Goal: Communication & Community: Answer question/provide support

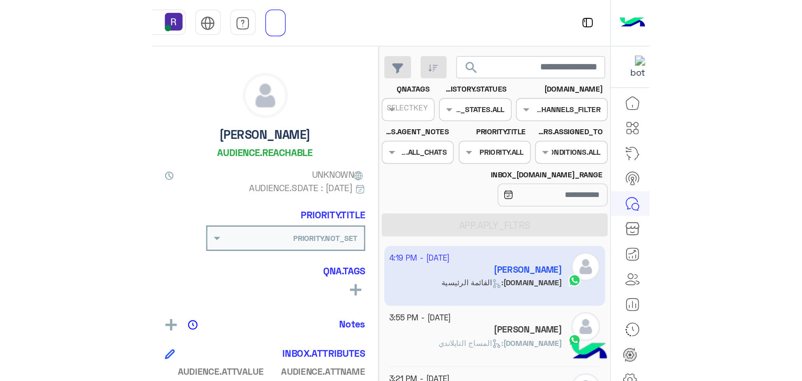
scroll to position [315, 0]
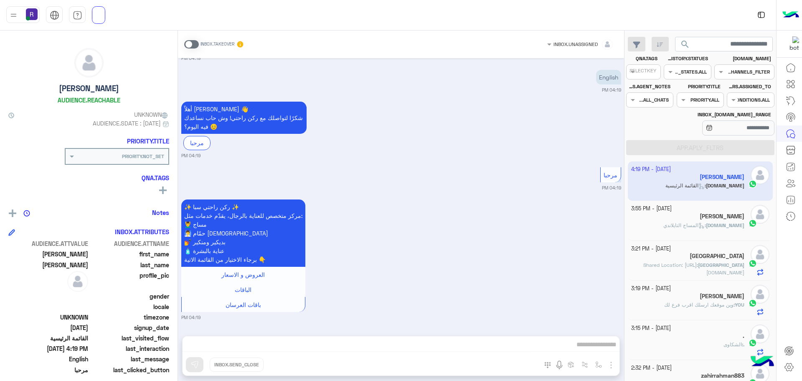
click at [326, 221] on div "[PERSON_NAME]" at bounding box center [688, 217] width 114 height 9
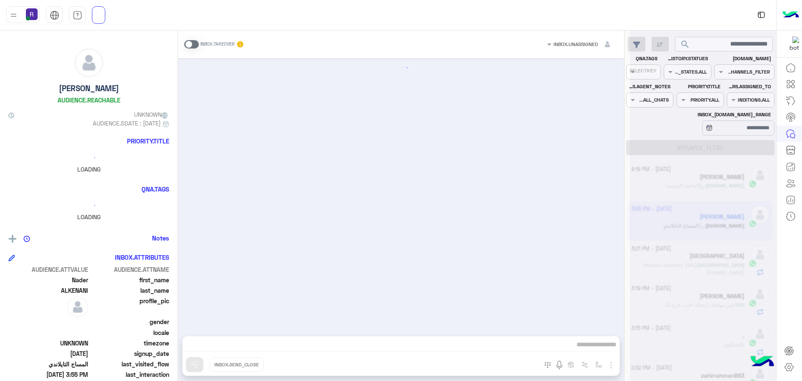
scroll to position [260, 0]
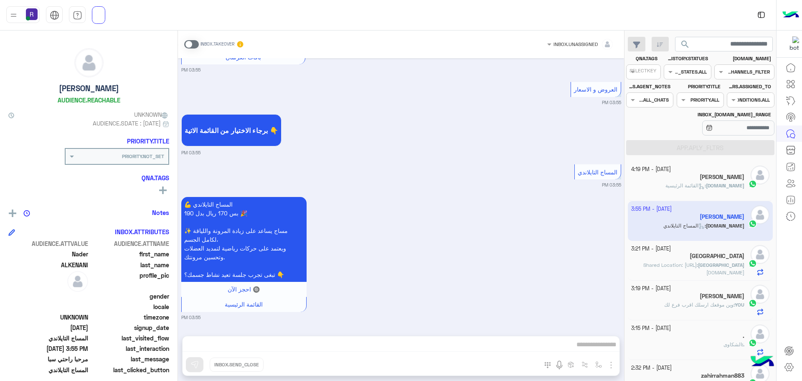
click at [193, 43] on span at bounding box center [191, 44] width 15 height 8
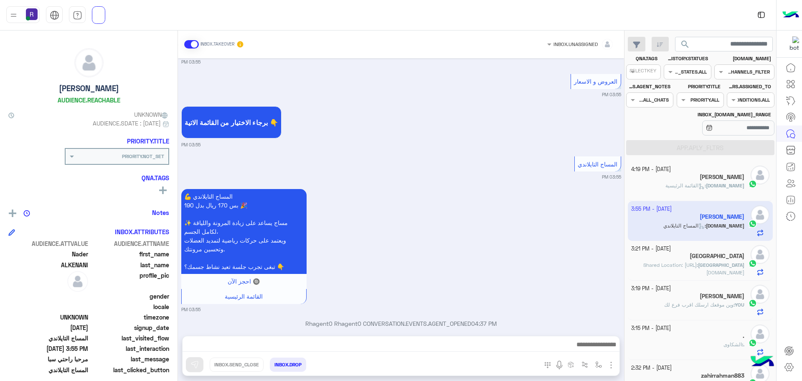
scroll to position [282, 0]
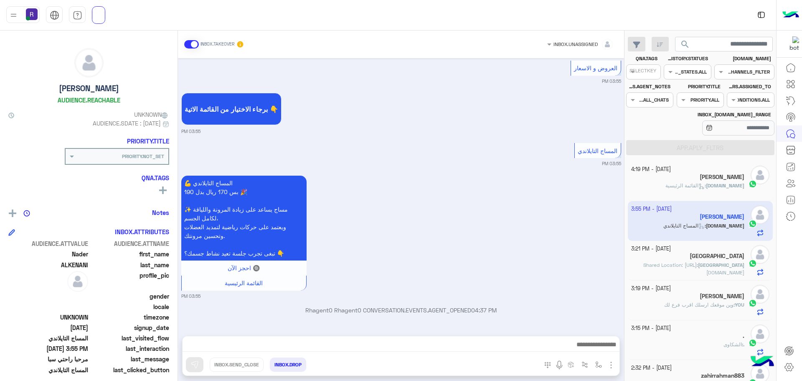
click at [326, 250] on img "button" at bounding box center [611, 365] width 10 height 10
click at [326, 250] on span "IMAGES" at bounding box center [592, 347] width 22 height 10
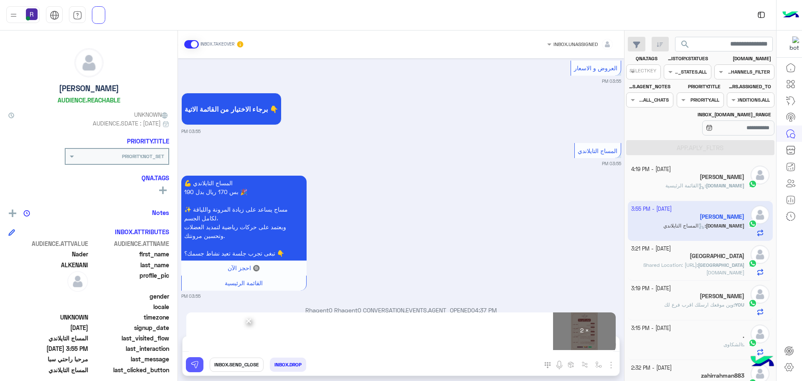
click at [191, 250] on img at bounding box center [195, 364] width 8 height 8
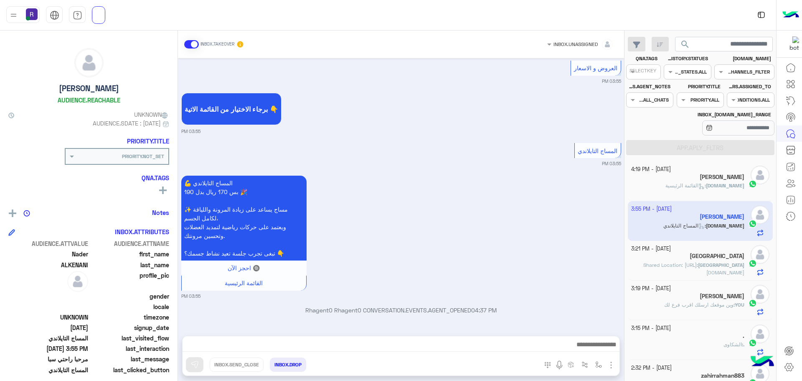
click at [326, 184] on span "القائمة الرئيسية" at bounding box center [685, 185] width 39 height 6
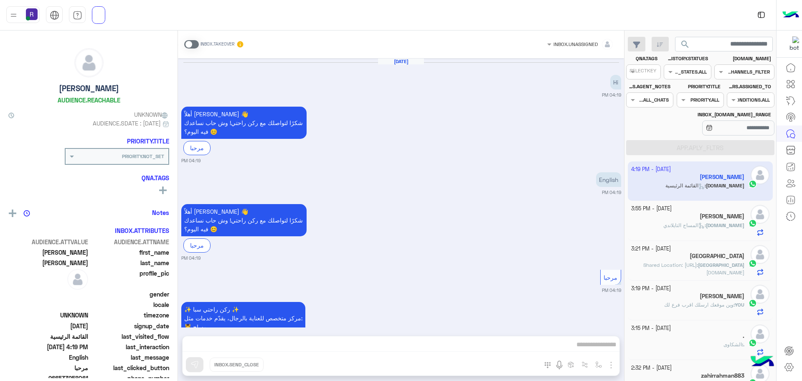
scroll to position [102, 0]
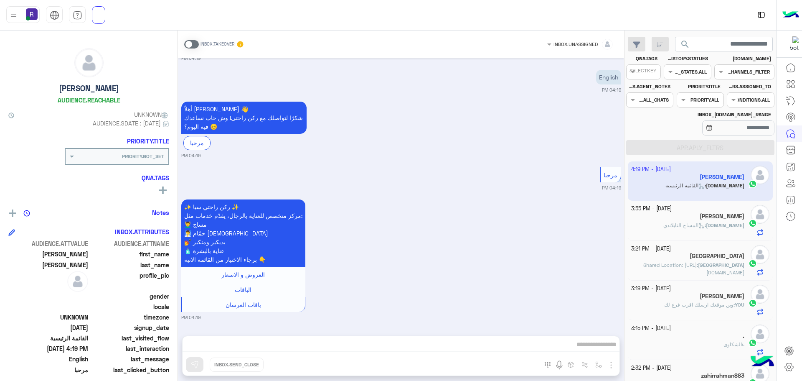
click at [194, 45] on span at bounding box center [191, 44] width 15 height 8
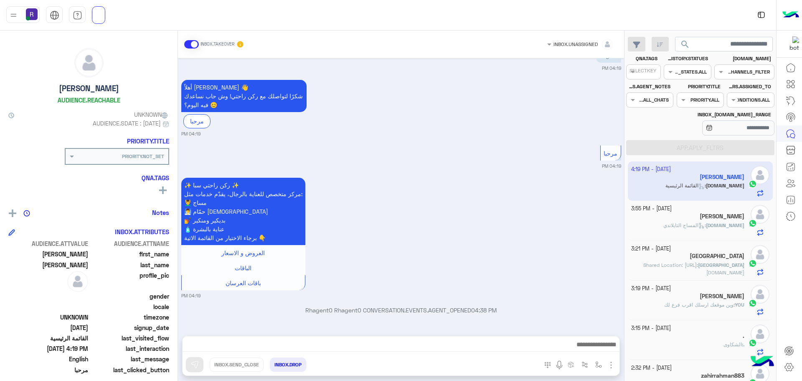
click at [326, 250] on img "button" at bounding box center [611, 365] width 10 height 10
click at [326, 250] on button "IMAGES" at bounding box center [595, 346] width 42 height 17
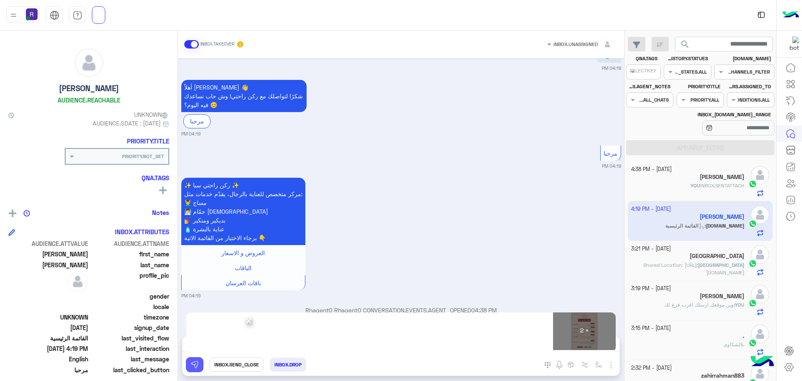
click at [194, 250] on img at bounding box center [195, 364] width 8 height 8
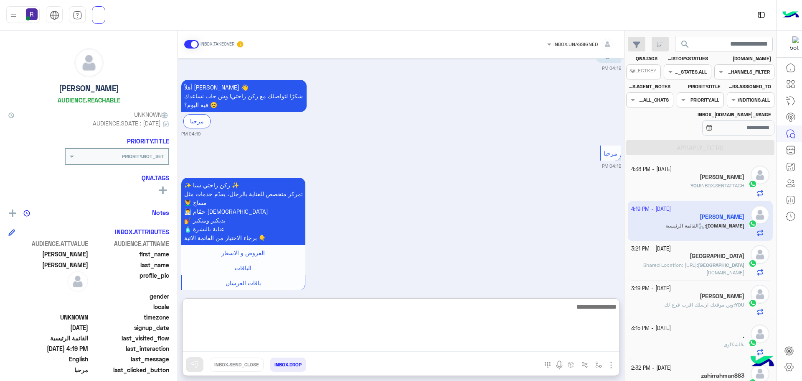
paste textarea "**********"
type textarea "**********"
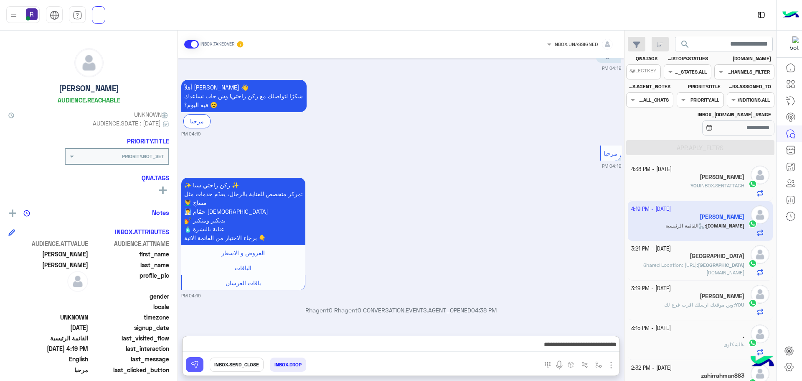
click at [199, 250] on button at bounding box center [195, 364] width 18 height 15
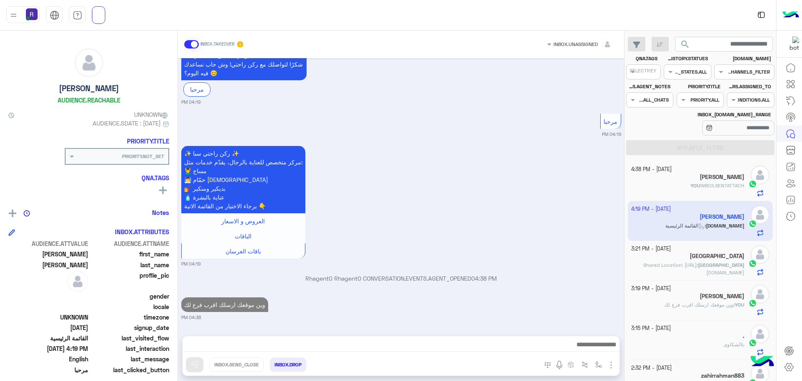
scroll to position [156, 0]
click at [326, 183] on div "YOU INBOX.SENTATTACH" at bounding box center [688, 189] width 114 height 15
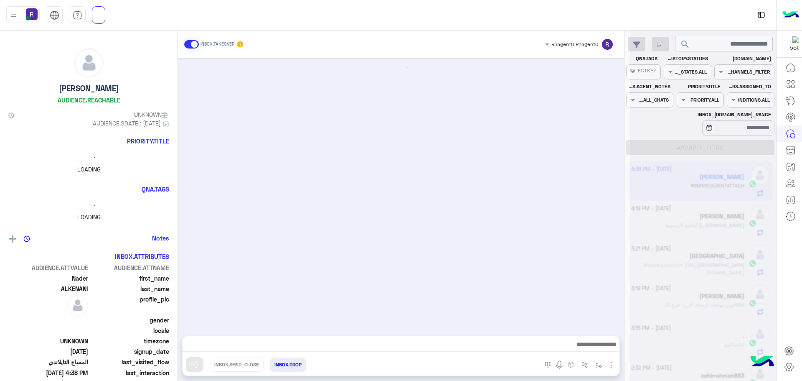
scroll to position [541, 0]
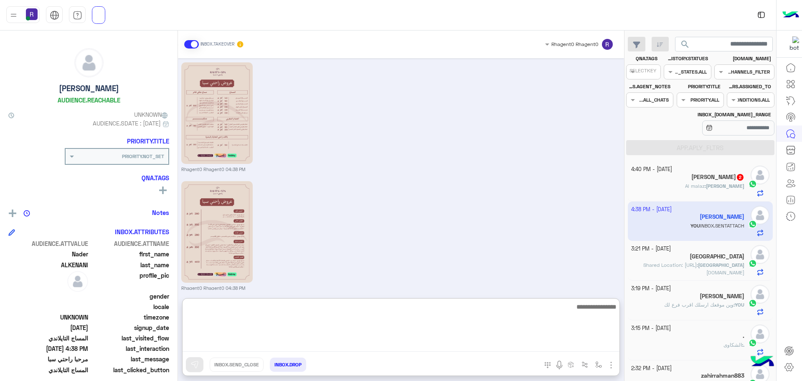
drag, startPoint x: 235, startPoint y: 341, endPoint x: 230, endPoint y: 341, distance: 5.0
paste textarea "**********"
type textarea "**********"
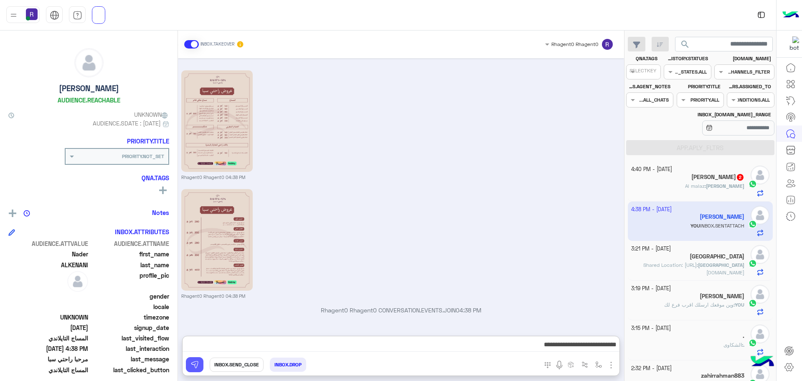
click at [197, 250] on img at bounding box center [195, 364] width 8 height 8
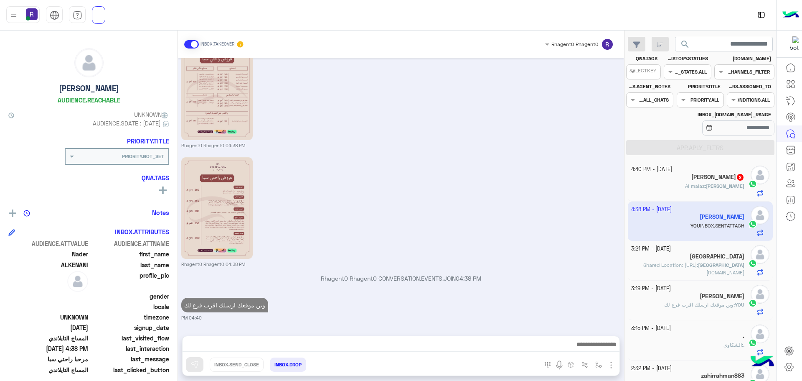
click at [326, 189] on p "[PERSON_NAME] : Al malaz" at bounding box center [714, 186] width 59 height 8
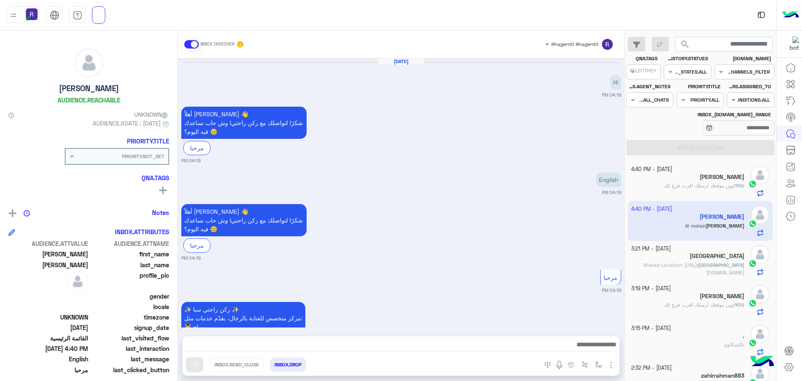
scroll to position [479, 0]
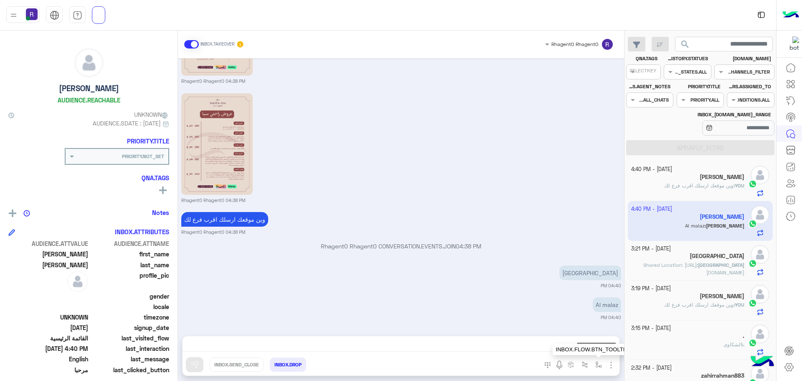
click at [326, 250] on img "button" at bounding box center [599, 364] width 7 height 7
click at [326, 250] on div "INBOX.ENTER" at bounding box center [586, 346] width 30 height 8
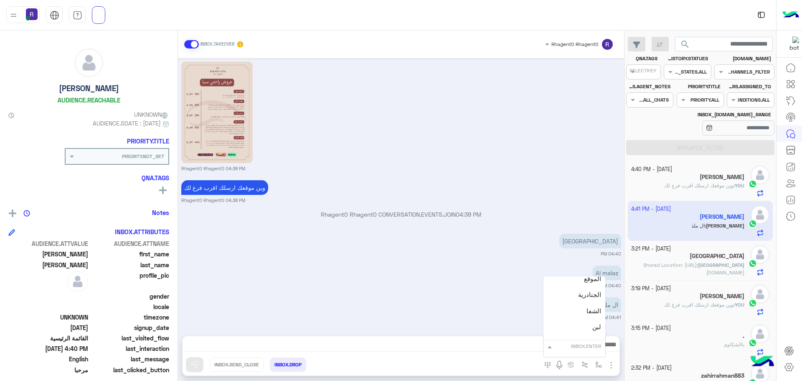
scroll to position [585, 0]
click at [326, 250] on div "لبن" at bounding box center [575, 295] width 62 height 16
type textarea "***"
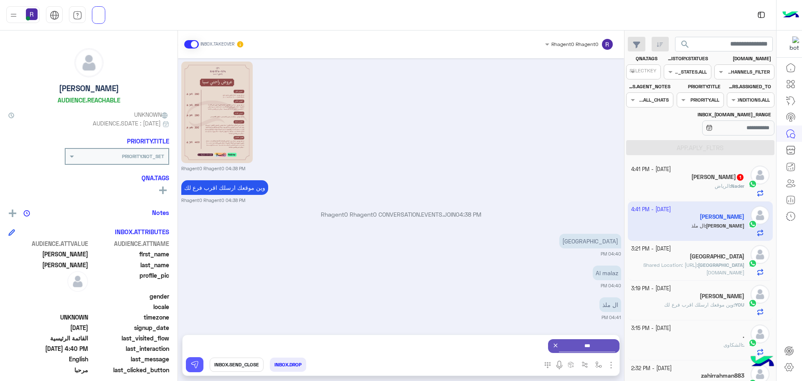
click at [193, 250] on img at bounding box center [195, 364] width 8 height 8
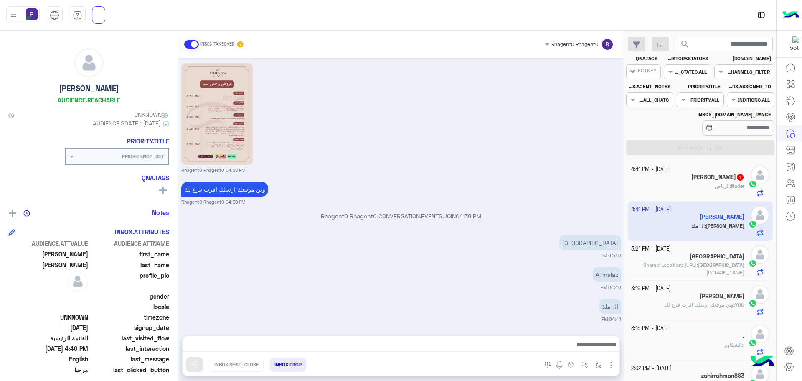
scroll to position [511, 0]
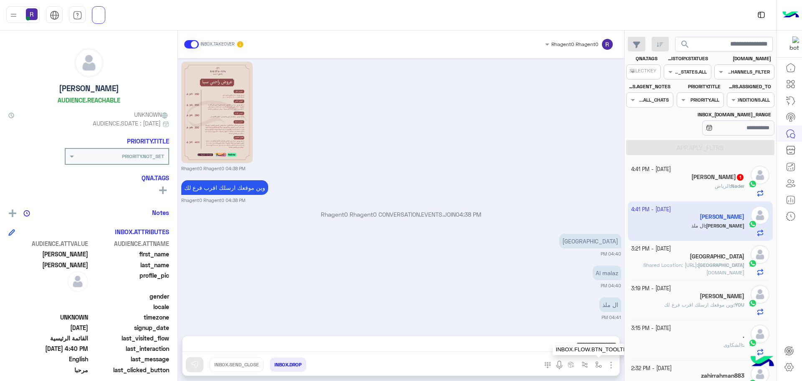
click at [326, 250] on img "button" at bounding box center [599, 364] width 7 height 7
click at [326, 250] on div "INBOX.ENTER" at bounding box center [574, 346] width 63 height 22
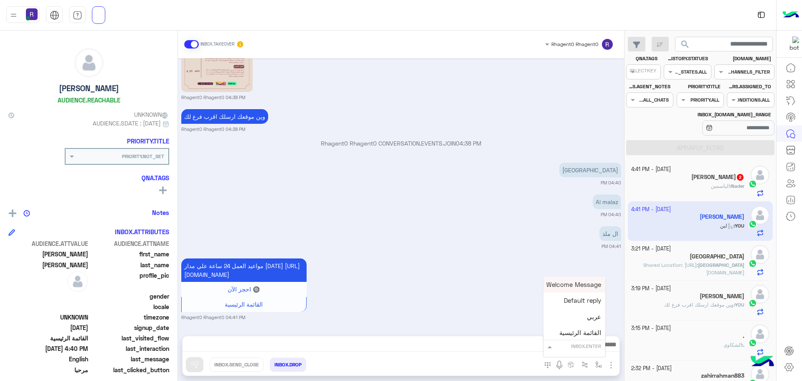
click at [326, 250] on input "text" at bounding box center [584, 345] width 33 height 8
click at [326, 250] on span "الجنادرية" at bounding box center [589, 304] width 23 height 8
type textarea "*********"
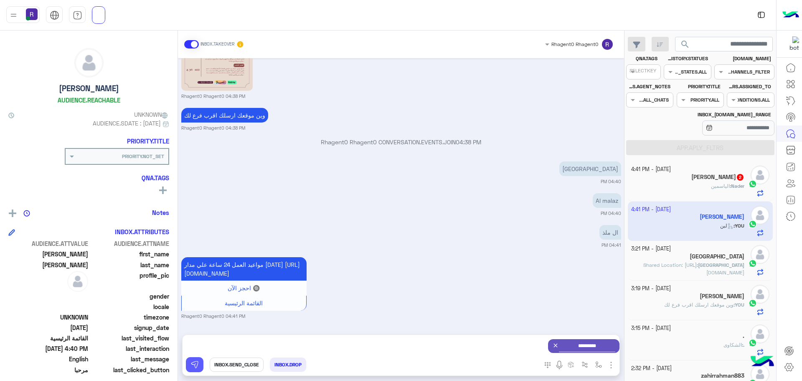
click at [196, 250] on img at bounding box center [195, 364] width 8 height 8
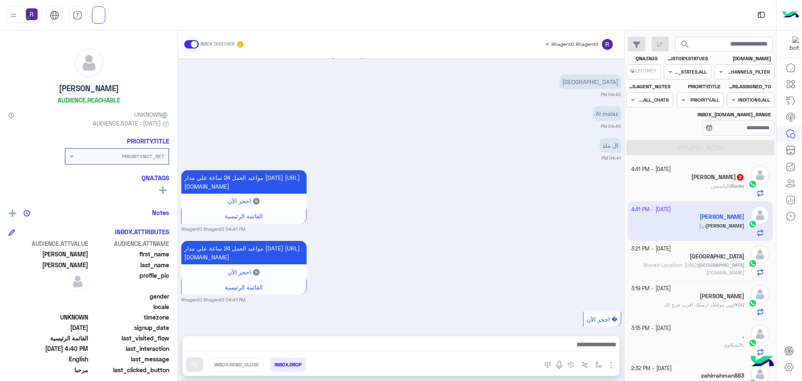
scroll to position [702, 0]
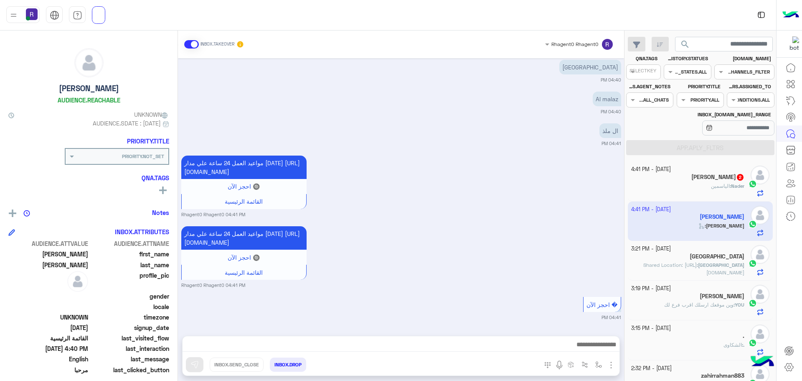
click at [326, 186] on div "Nader : الياسمين" at bounding box center [688, 189] width 114 height 15
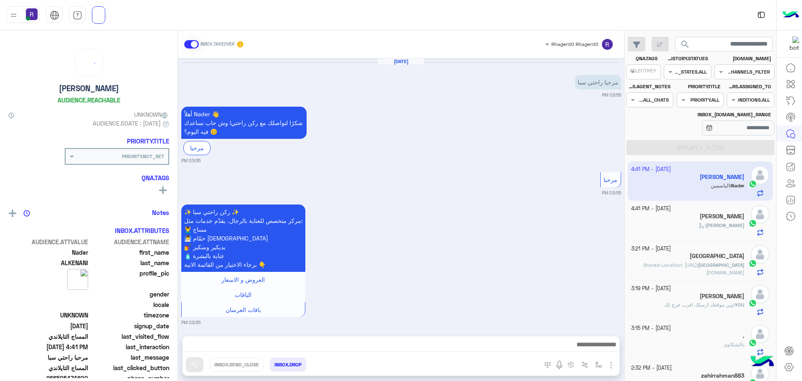
scroll to position [637, 0]
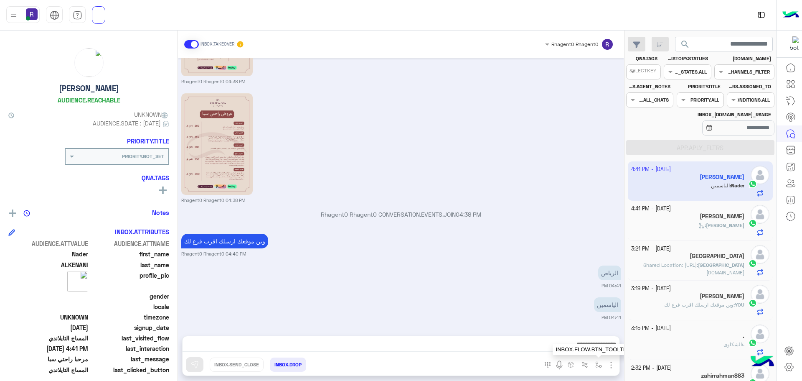
click at [326, 250] on img "button" at bounding box center [599, 364] width 7 height 7
click at [326, 250] on div "INBOX.ENTER" at bounding box center [586, 346] width 30 height 8
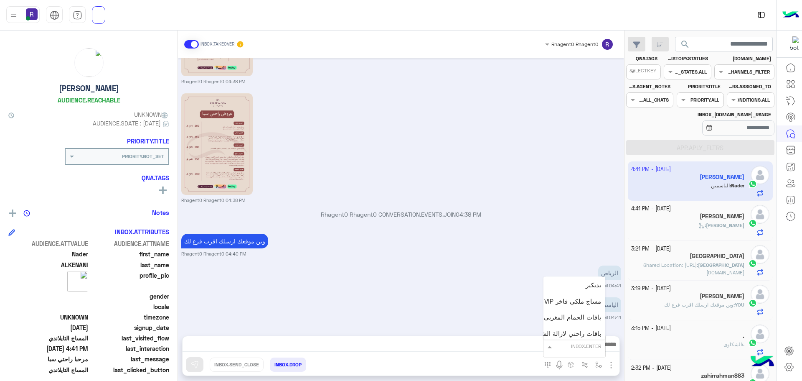
scroll to position [209, 0]
click at [326, 250] on div "الرياض 04:41 PM" at bounding box center [401, 275] width 440 height 25
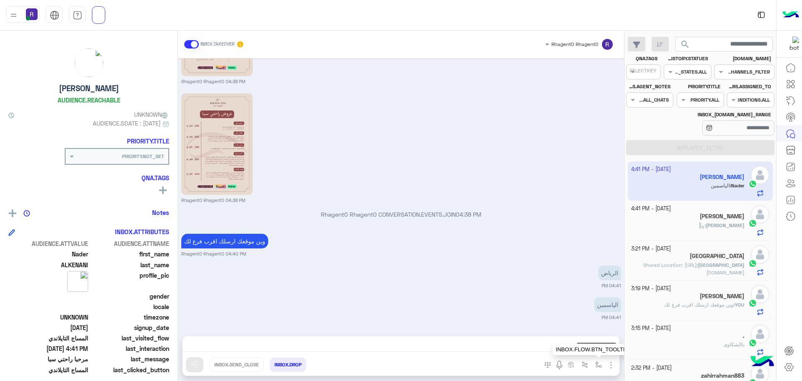
click at [326, 250] on img "button" at bounding box center [599, 364] width 7 height 7
click at [326, 250] on input "text" at bounding box center [584, 345] width 33 height 8
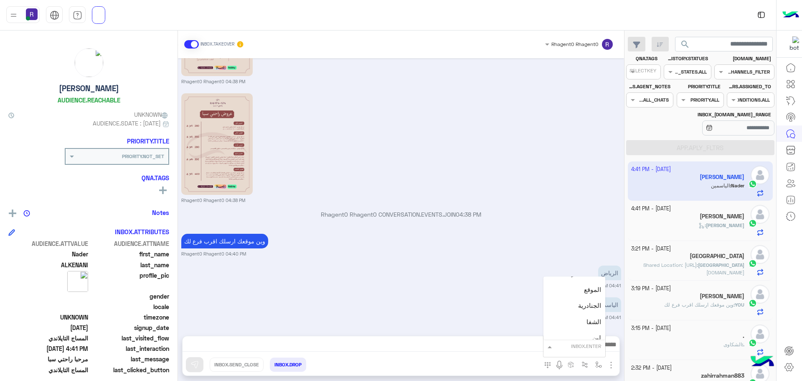
scroll to position [543, 0]
click at [326, 250] on span "الجنادرية" at bounding box center [589, 304] width 23 height 8
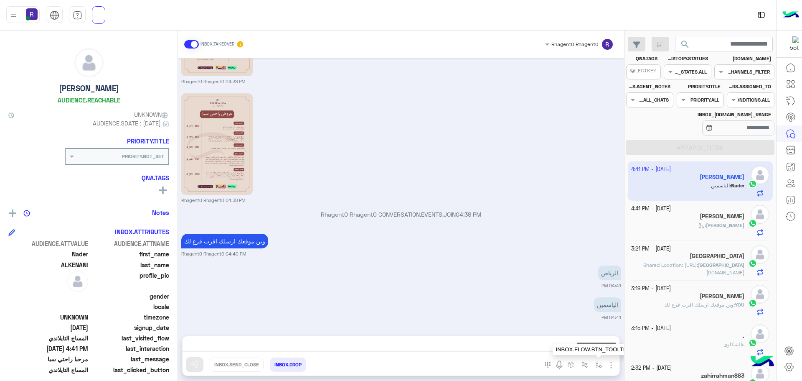
click at [326, 250] on img "button" at bounding box center [599, 364] width 7 height 7
click at [326, 250] on input "text" at bounding box center [584, 345] width 33 height 8
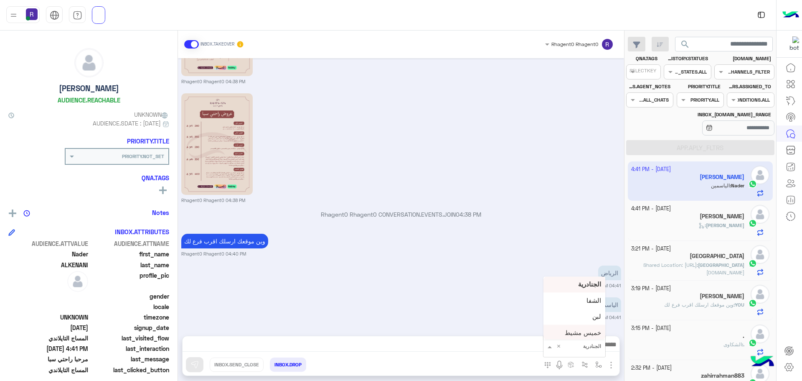
click at [326, 250] on input "text" at bounding box center [584, 345] width 33 height 8
click at [326, 250] on div "لبن" at bounding box center [575, 316] width 62 height 16
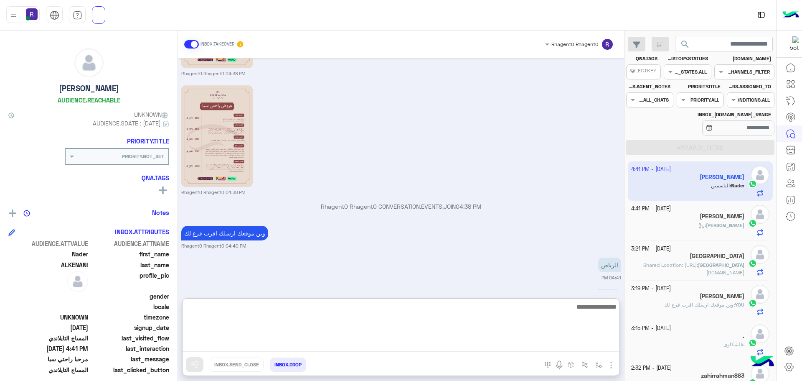
paste textarea "**********"
type textarea "*"
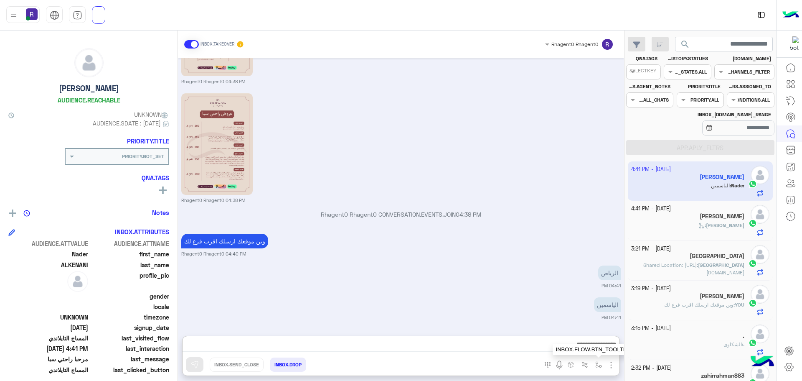
click at [326, 250] on img "button" at bounding box center [599, 364] width 7 height 7
click at [326, 250] on span at bounding box center [549, 346] width 10 height 10
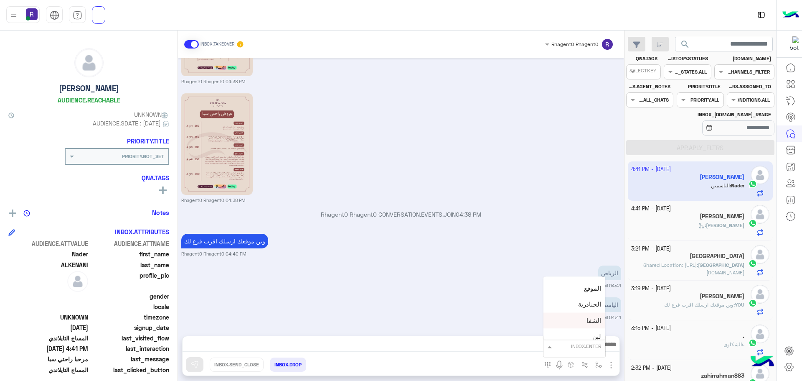
scroll to position [585, 0]
click at [326, 250] on div "لبن" at bounding box center [575, 295] width 62 height 16
click at [326, 222] on span "[PERSON_NAME] :" at bounding box center [722, 225] width 46 height 6
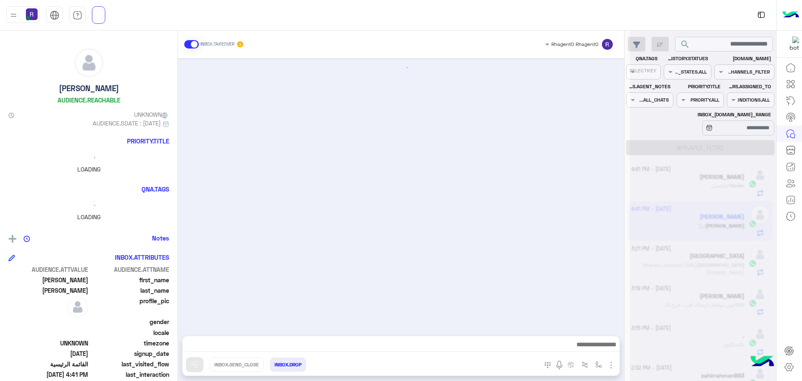
scroll to position [702, 0]
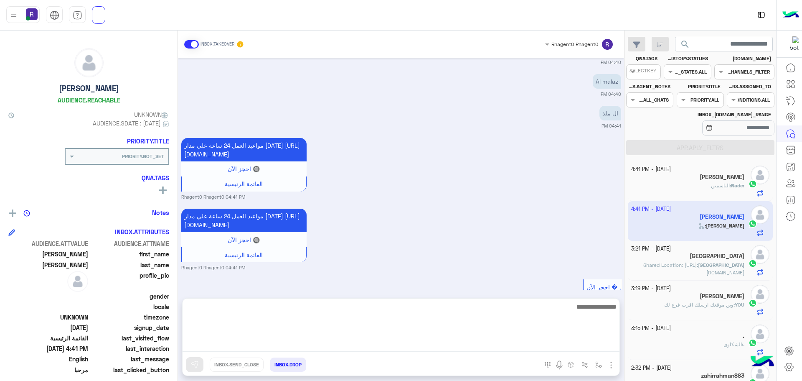
click at [326, 250] on textarea at bounding box center [401, 326] width 437 height 50
type textarea "**********"
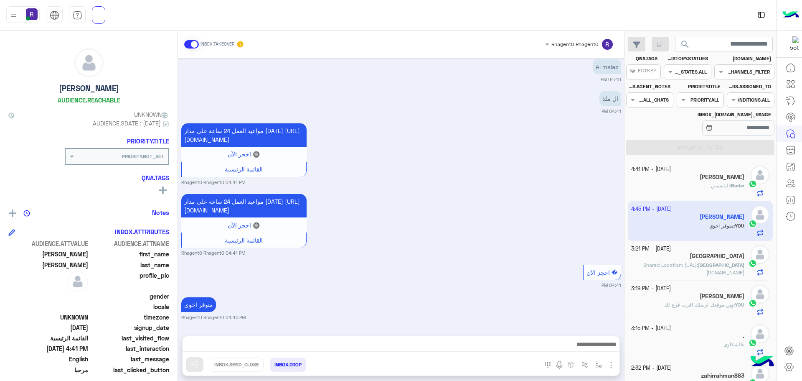
click at [326, 250] on div "[DATE] Hi 04:19 PM أهلاً [PERSON_NAME] 👋 شكرًا لتواصلك مع [PERSON_NAME] راحتي! …" at bounding box center [401, 192] width 446 height 269
click at [326, 186] on span "الياسمين" at bounding box center [720, 185] width 19 height 6
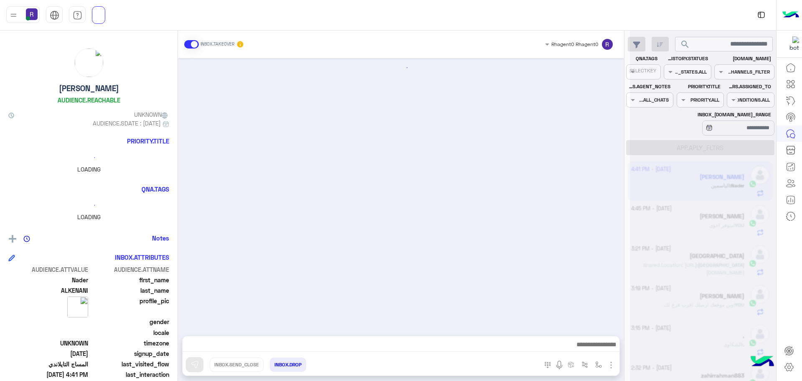
scroll to position [637, 0]
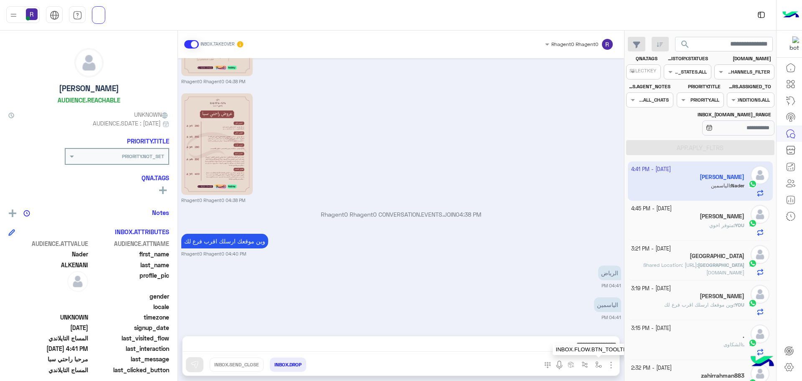
click at [326, 250] on img "button" at bounding box center [599, 364] width 7 height 7
click at [326, 250] on div "INBOX.ENTER" at bounding box center [586, 346] width 30 height 8
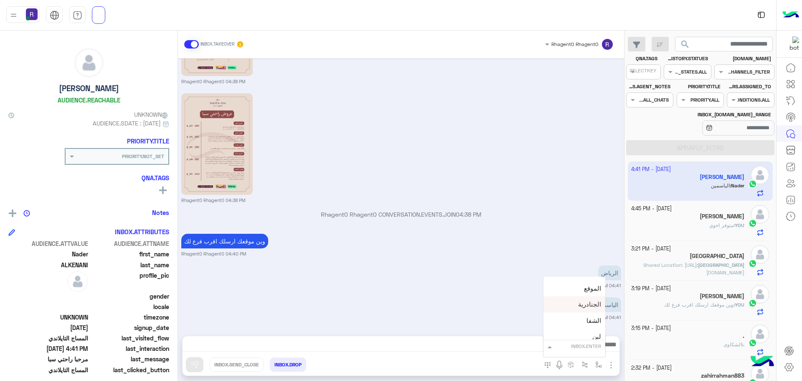
click at [326, 250] on div "الجنادرية" at bounding box center [575, 304] width 62 height 16
type textarea "*********"
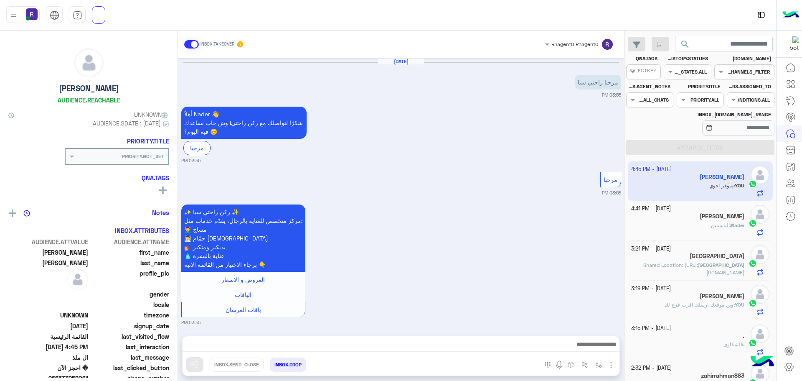
scroll to position [315, 0]
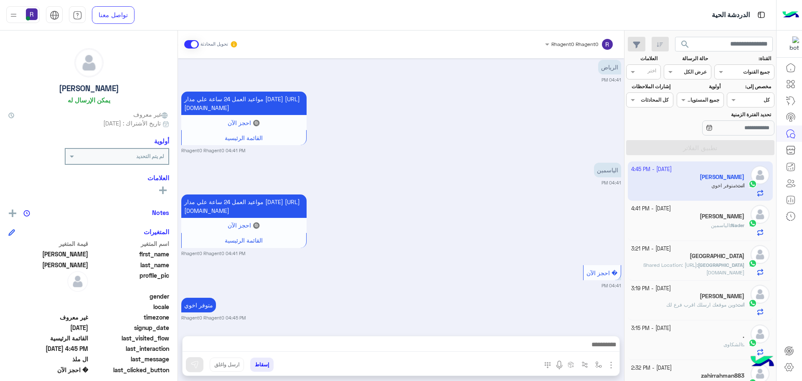
click at [684, 215] on div "[PERSON_NAME]" at bounding box center [688, 217] width 114 height 9
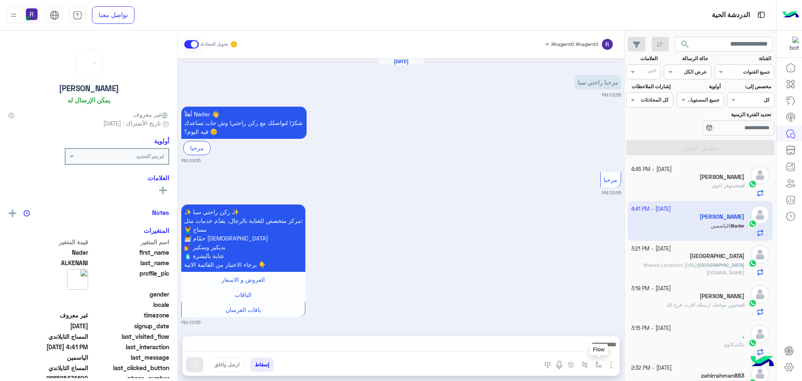
scroll to position [637, 0]
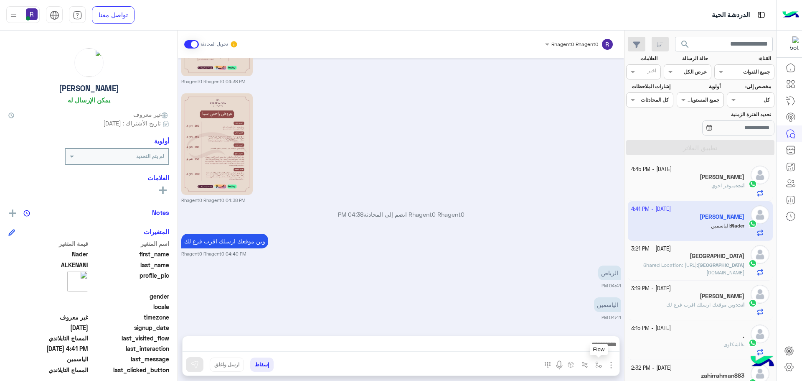
click at [598, 365] on img "button" at bounding box center [599, 364] width 7 height 7
click at [590, 348] on input "text" at bounding box center [580, 345] width 42 height 8
click at [587, 305] on span "الجنادرية" at bounding box center [589, 304] width 23 height 8
type textarea "*********"
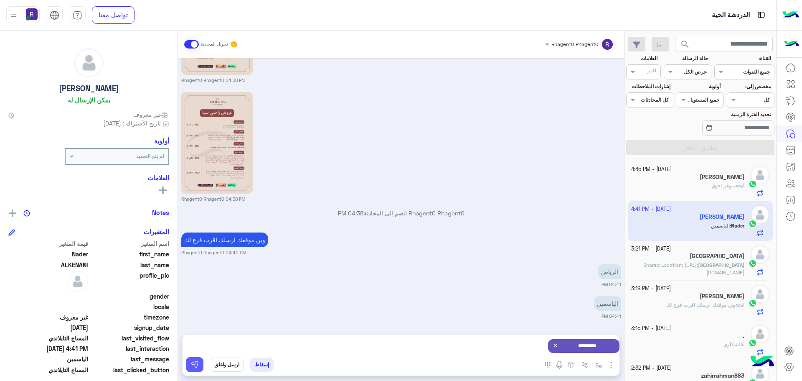
click at [192, 364] on img at bounding box center [195, 364] width 8 height 8
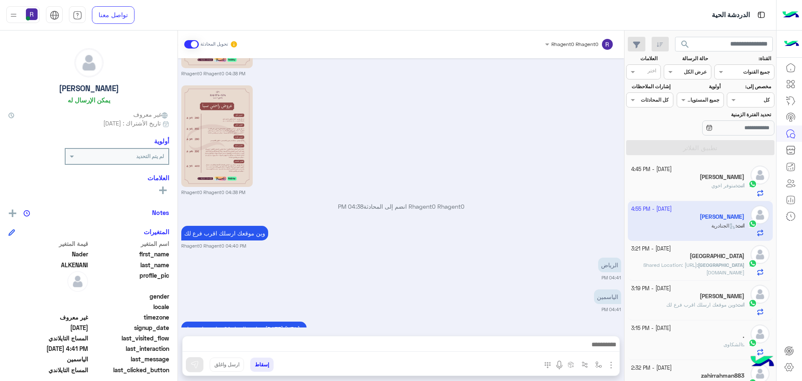
scroll to position [716, 0]
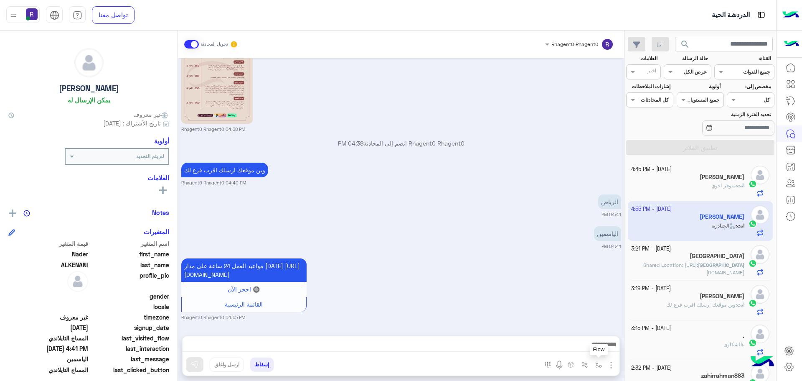
click at [596, 366] on img "button" at bounding box center [599, 364] width 7 height 7
click at [595, 346] on input "text" at bounding box center [580, 345] width 42 height 8
click at [583, 301] on div "لبن" at bounding box center [570, 295] width 72 height 16
type textarea "***"
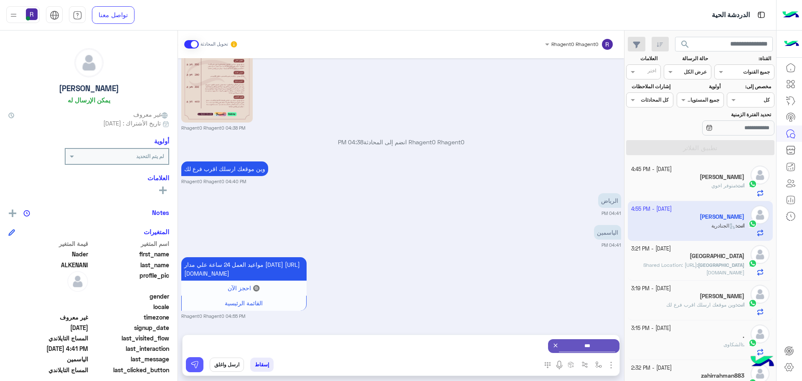
click at [195, 365] on img at bounding box center [195, 364] width 8 height 8
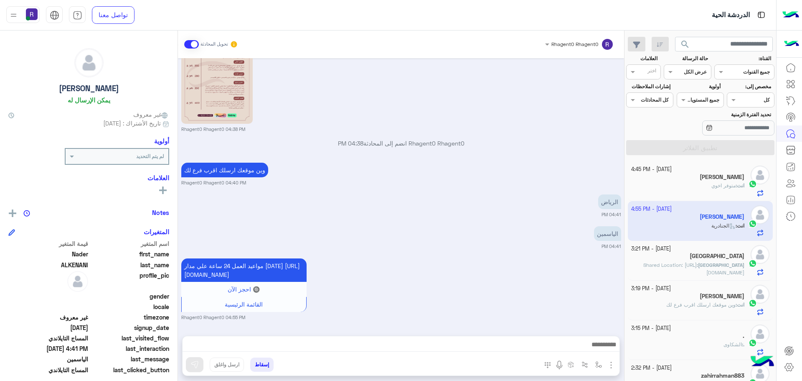
scroll to position [716, 0]
click at [709, 268] on p "Turki : Shared Location: https://maps.google.com/maps?q=24.719930648804,46.7943…" at bounding box center [688, 268] width 114 height 15
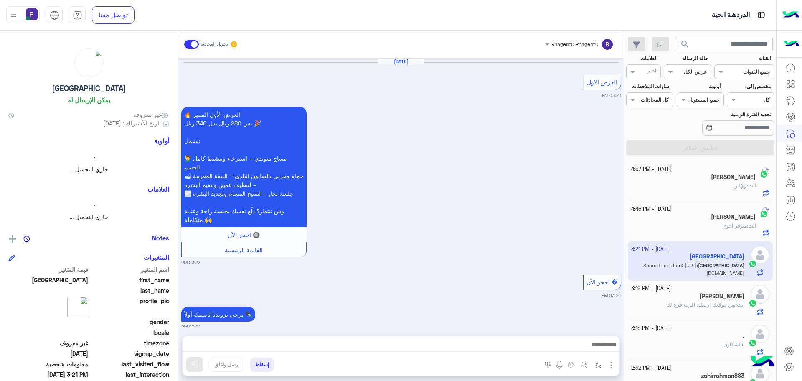
scroll to position [674, 0]
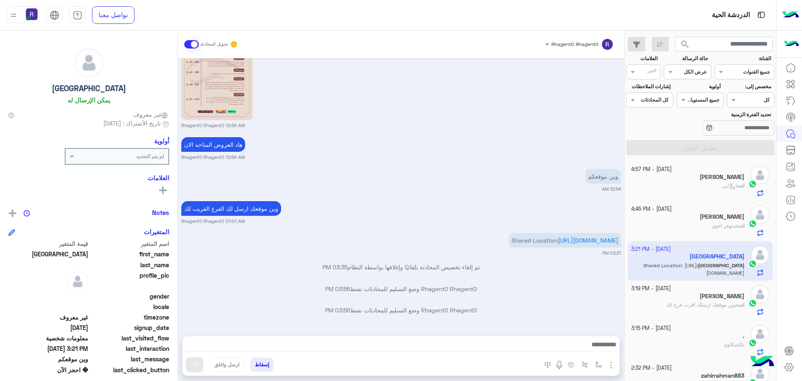
click at [678, 222] on div "انت : متوفر اخوي" at bounding box center [688, 229] width 114 height 15
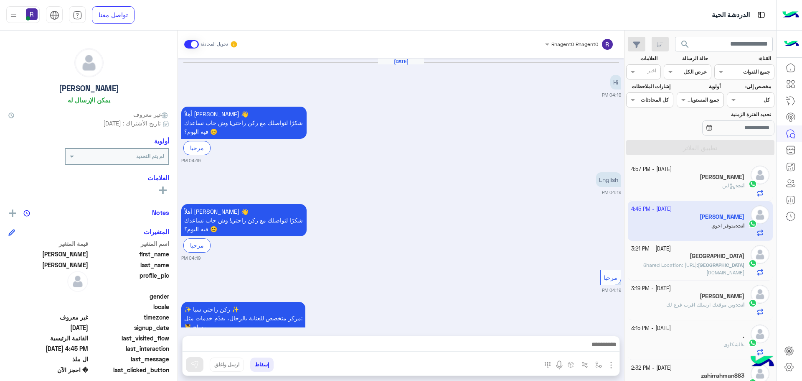
scroll to position [734, 0]
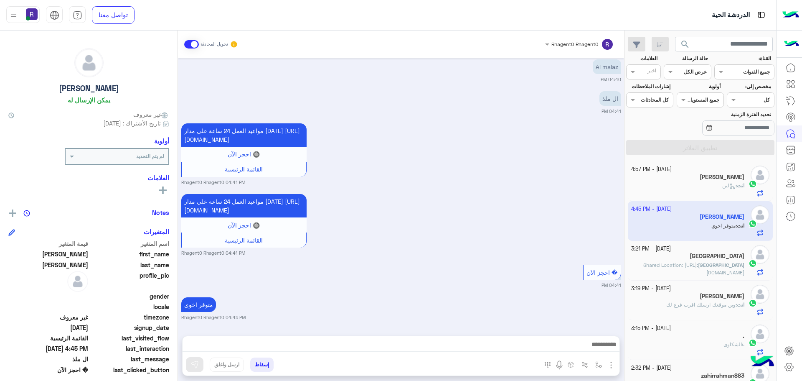
click at [708, 189] on div "انت : لبن" at bounding box center [688, 189] width 114 height 15
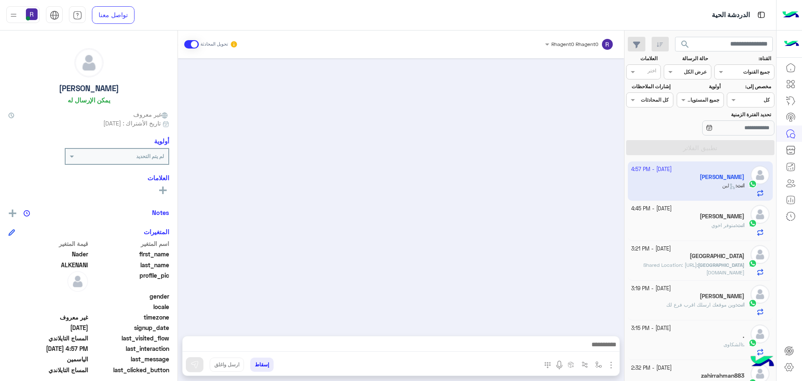
click at [741, 222] on span "انت" at bounding box center [741, 225] width 8 height 6
